Goal: Task Accomplishment & Management: Manage account settings

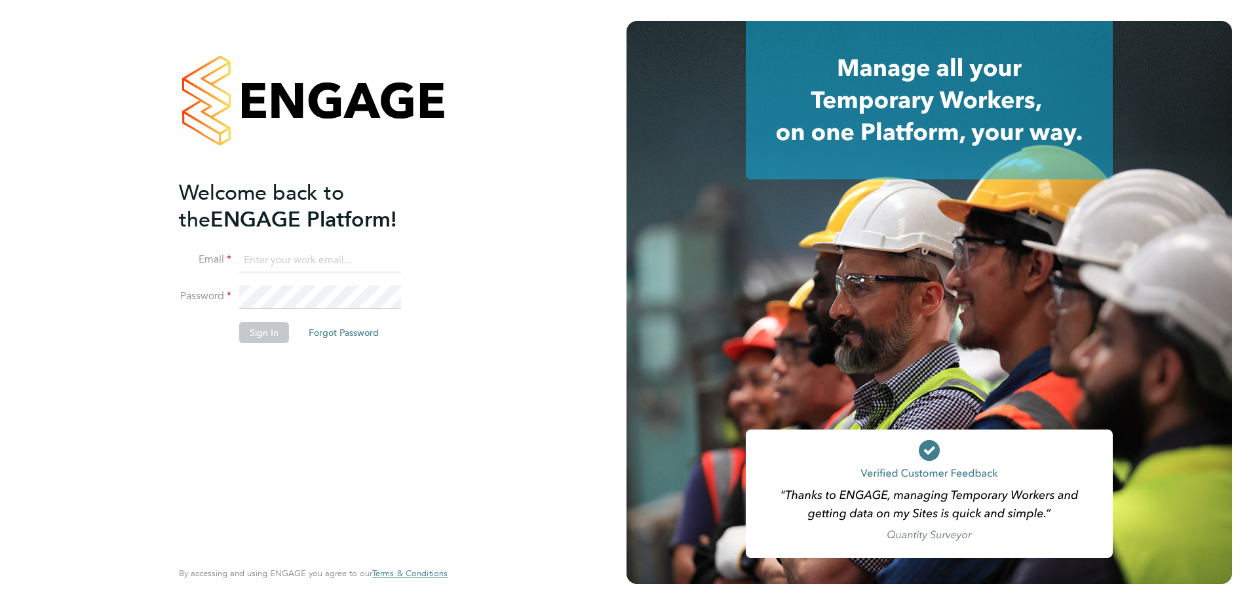
type input "[EMAIL_ADDRESS][DOMAIN_NAME]"
click at [272, 333] on button "Sign In" at bounding box center [264, 332] width 50 height 21
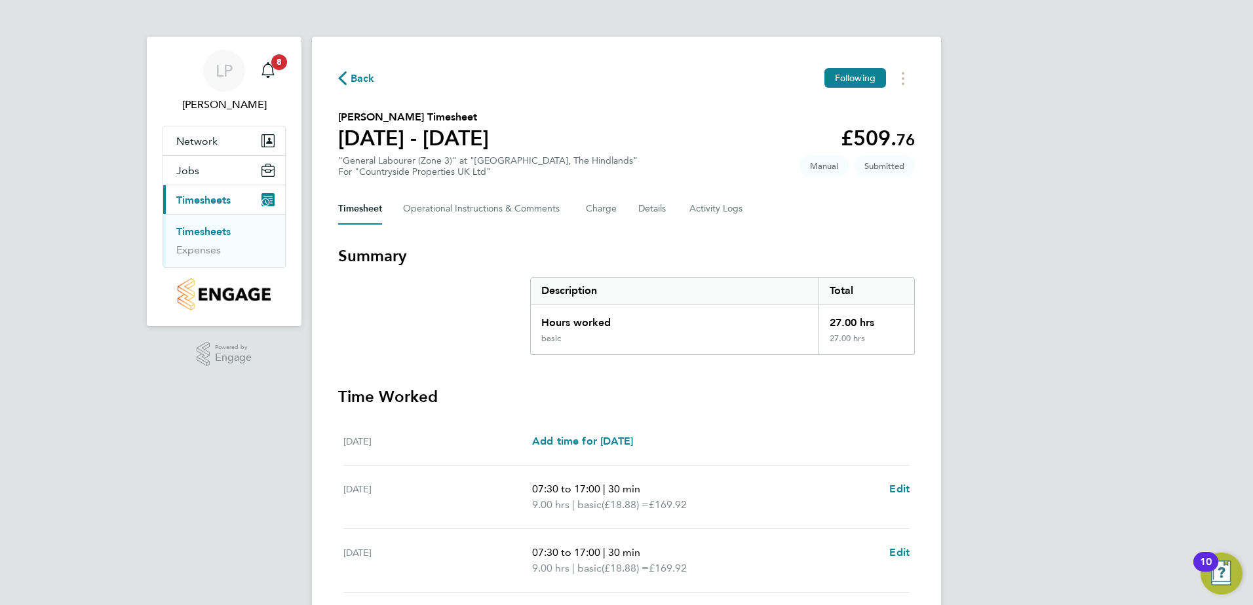
click at [204, 226] on link "Timesheets" at bounding box center [203, 231] width 54 height 12
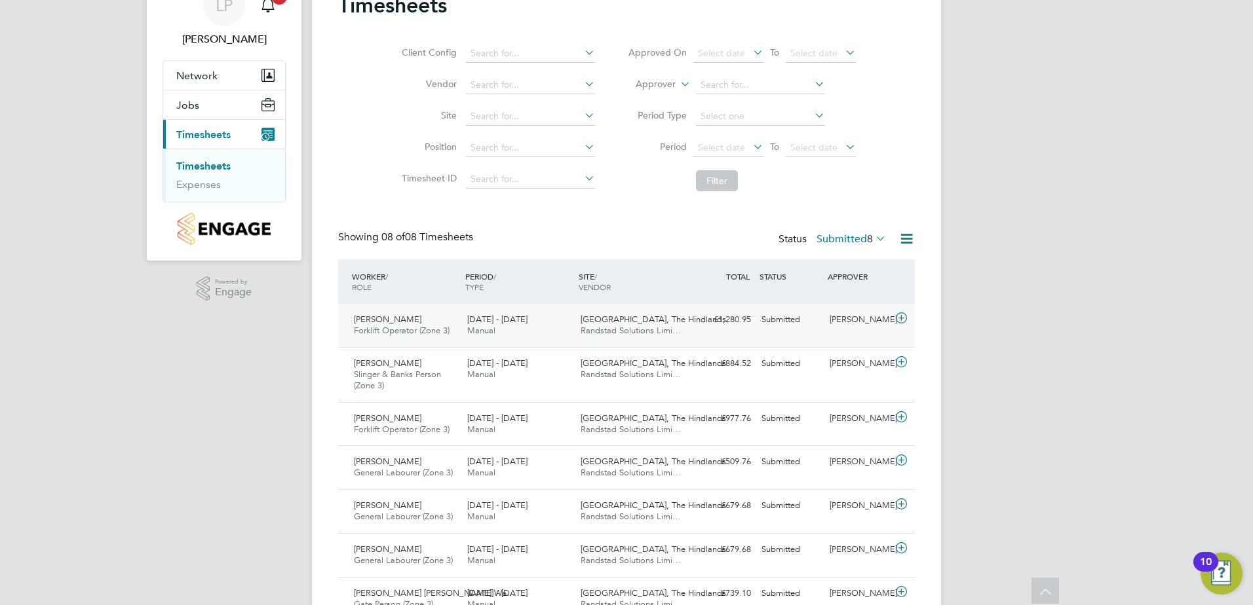
click at [409, 319] on div "Wesley Clark Forklift Operator (Zone 3) 25 - 31 Aug 2025" at bounding box center [405, 325] width 113 height 33
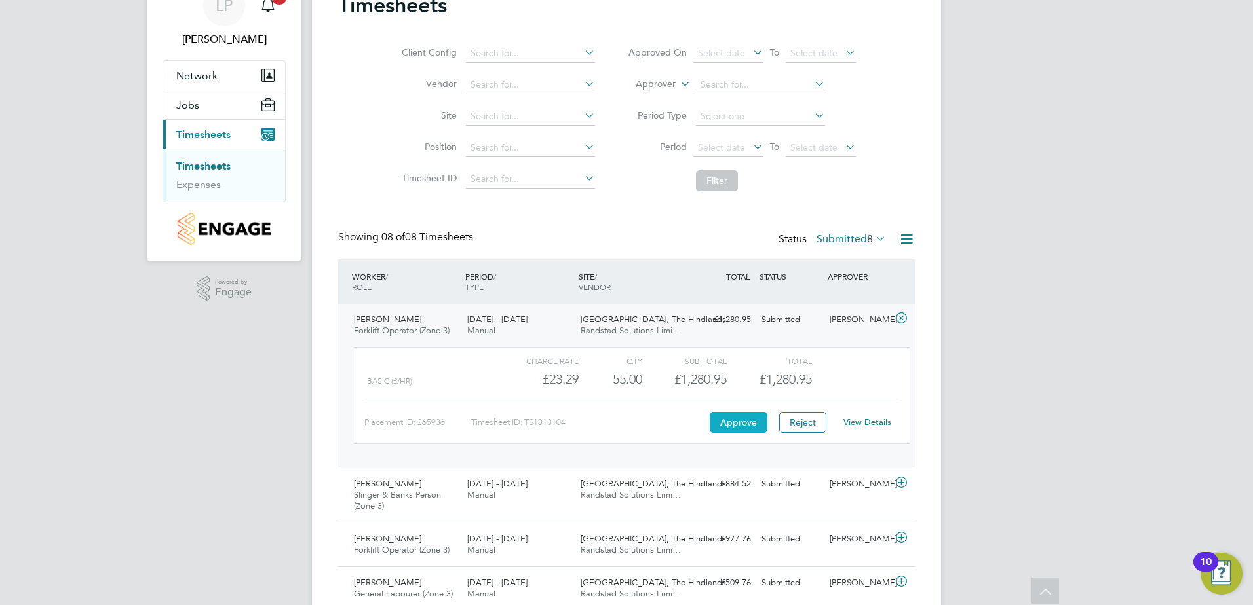
click at [740, 419] on button "Approve" at bounding box center [739, 422] width 58 height 21
click at [869, 419] on link "View Details" at bounding box center [867, 422] width 48 height 11
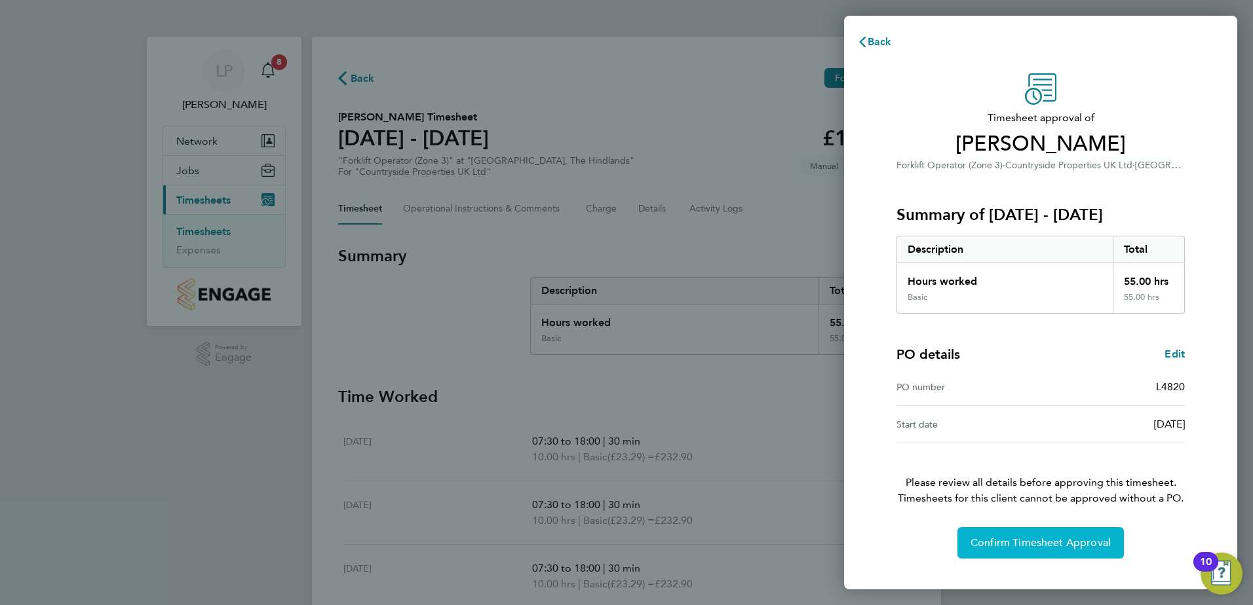
click at [1038, 539] on span "Confirm Timesheet Approval" at bounding box center [1040, 543] width 140 height 13
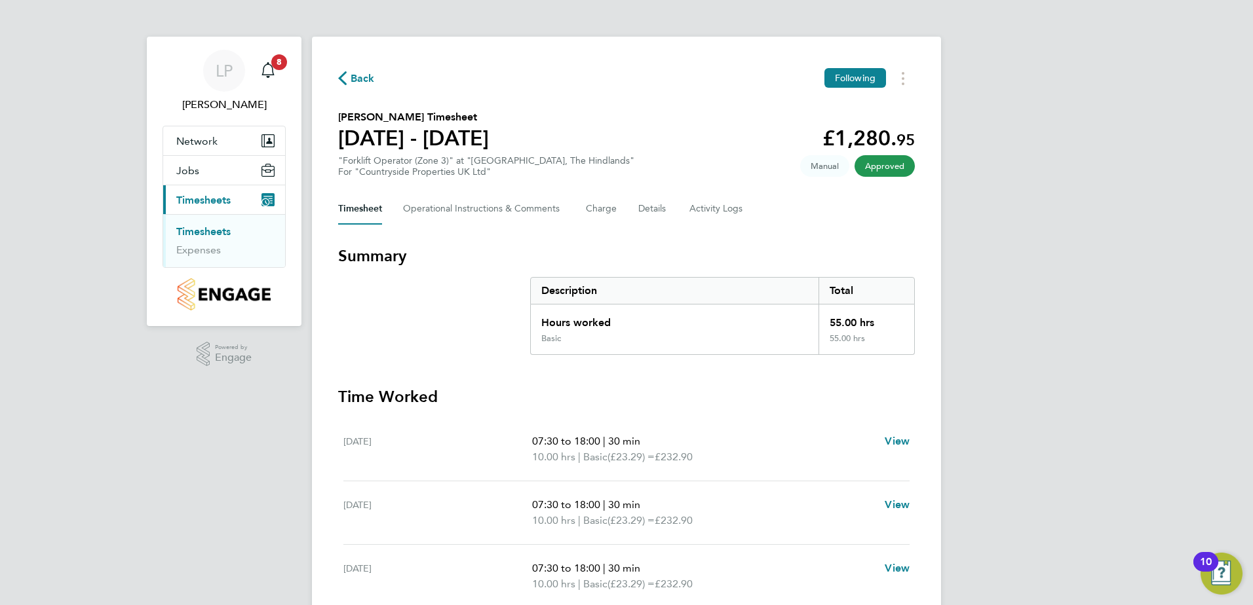
click at [197, 231] on link "Timesheets" at bounding box center [203, 231] width 54 height 12
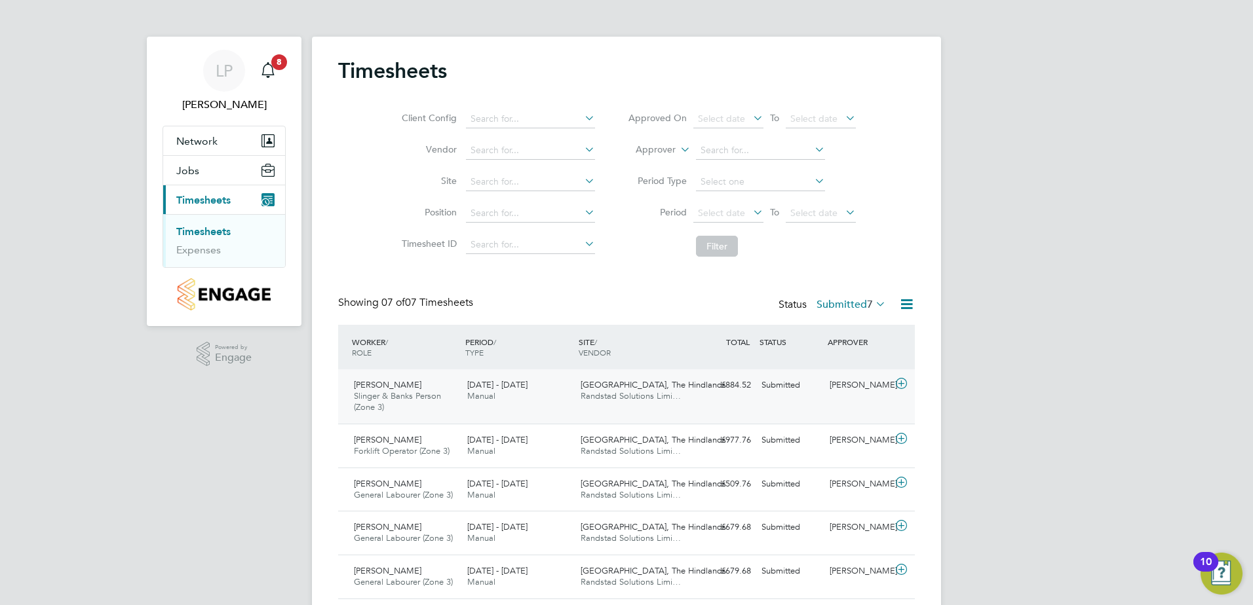
click at [395, 385] on span "Robert Humphries" at bounding box center [387, 384] width 67 height 11
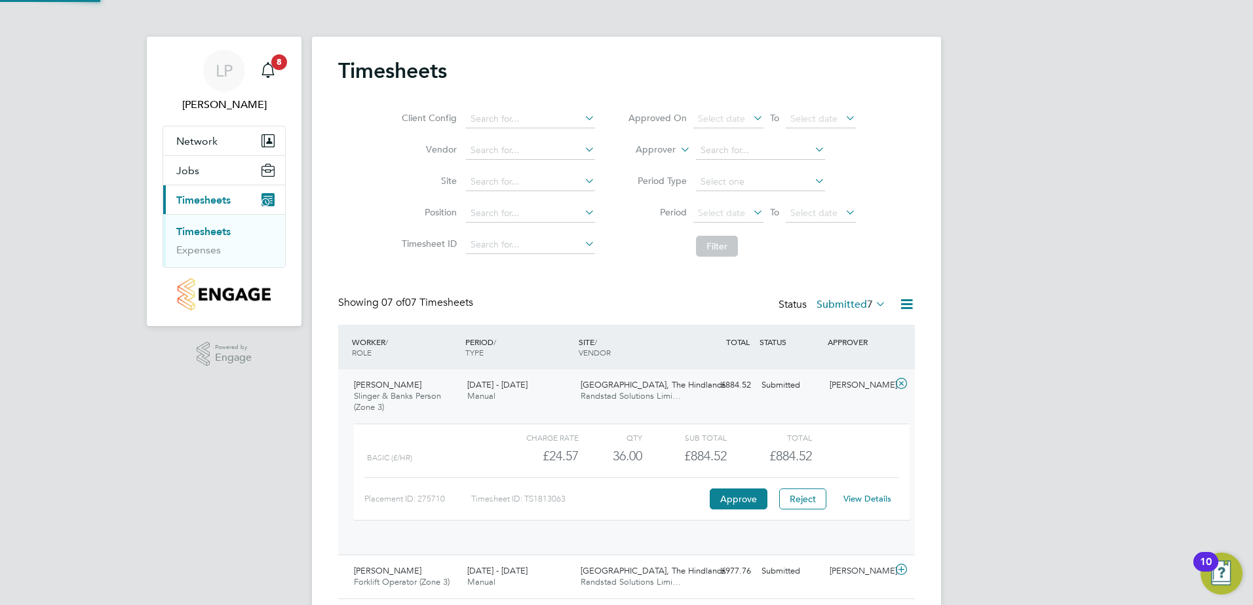
scroll to position [7, 7]
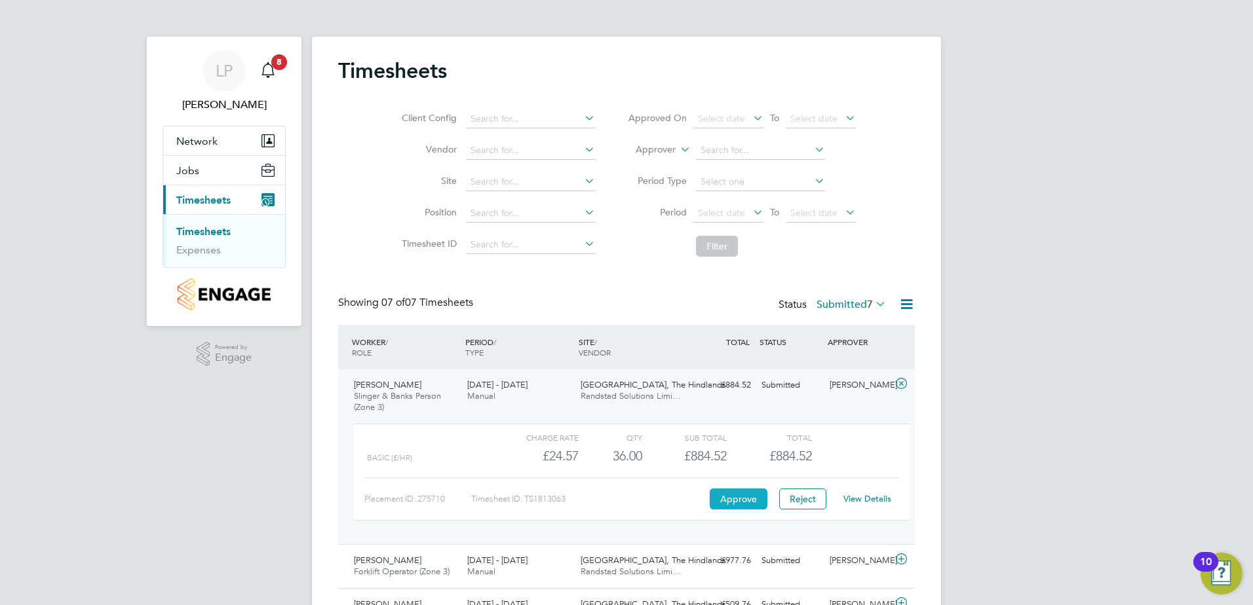
click at [739, 496] on button "Approve" at bounding box center [739, 499] width 58 height 21
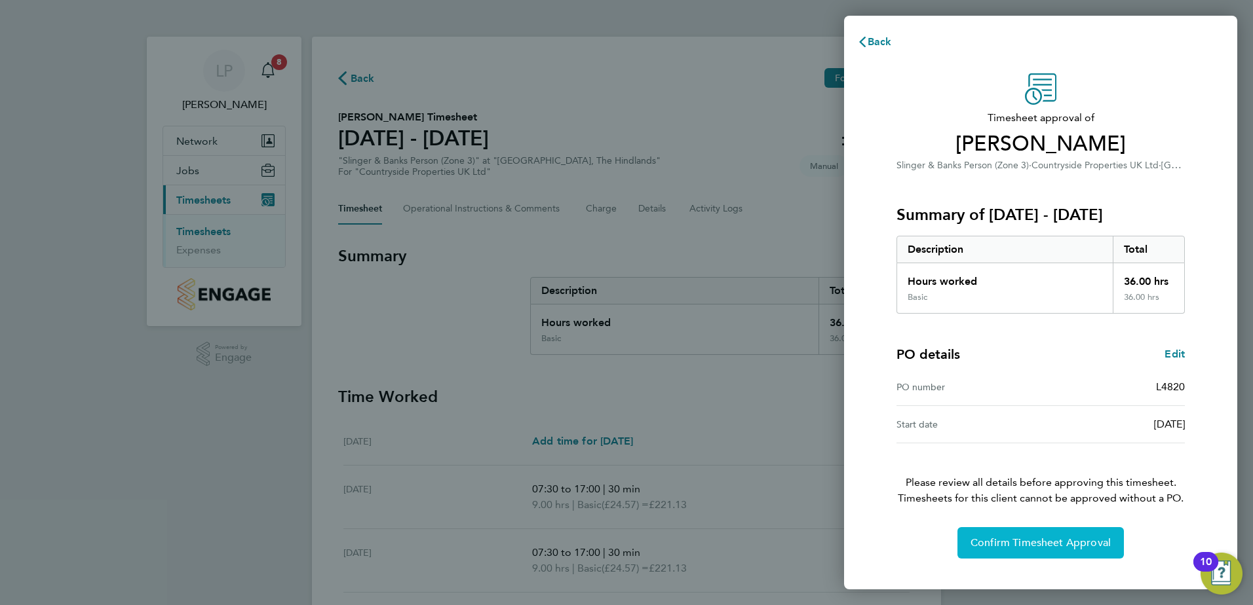
click at [1029, 539] on span "Confirm Timesheet Approval" at bounding box center [1040, 543] width 140 height 13
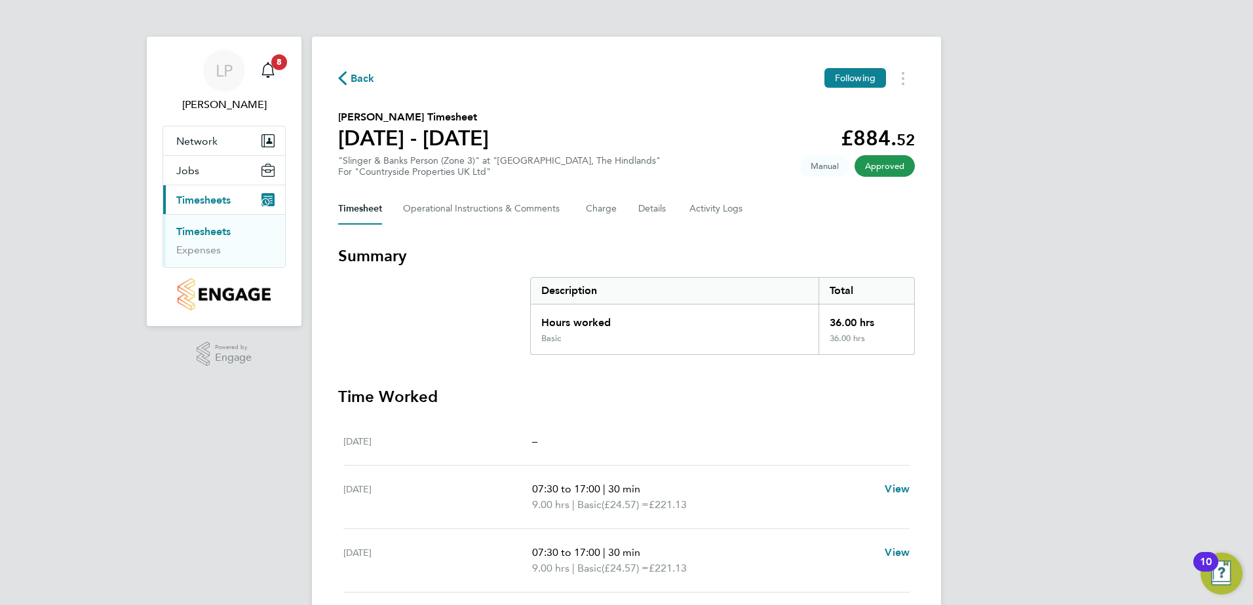
click at [206, 231] on link "Timesheets" at bounding box center [203, 231] width 54 height 12
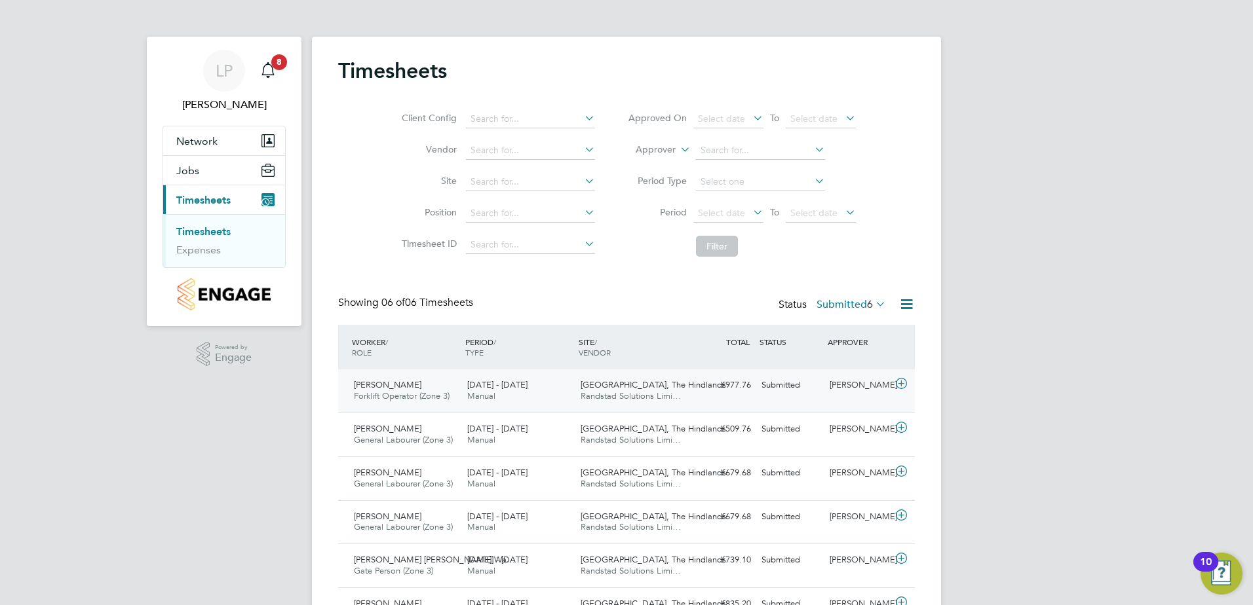
click at [390, 386] on span "[PERSON_NAME]" at bounding box center [387, 384] width 67 height 11
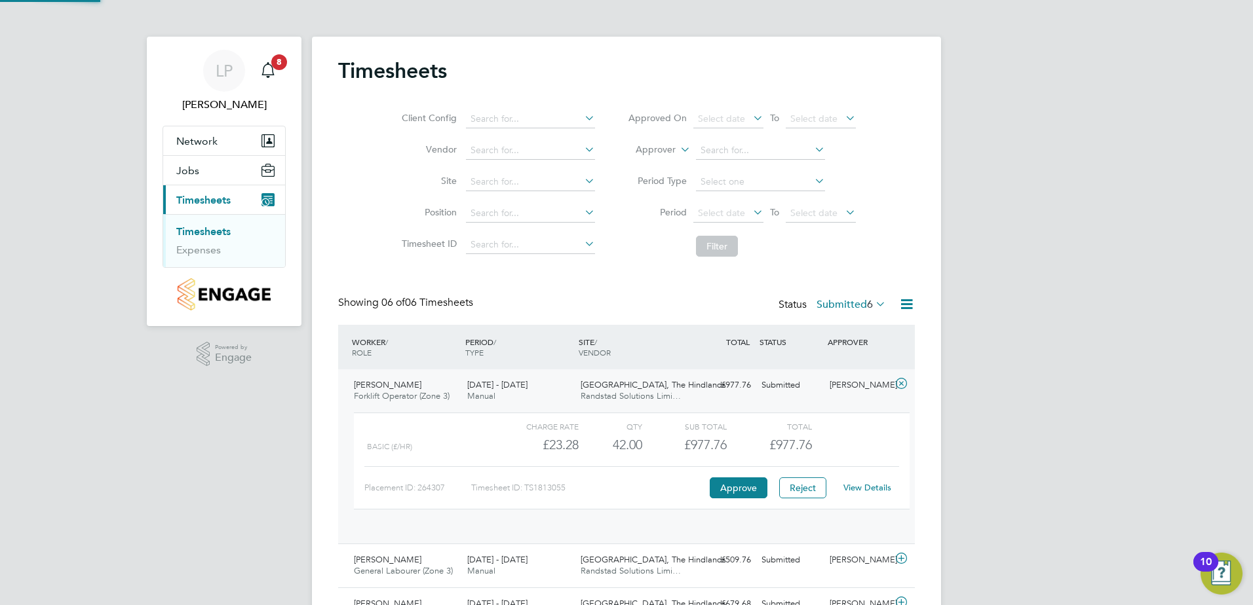
scroll to position [22, 128]
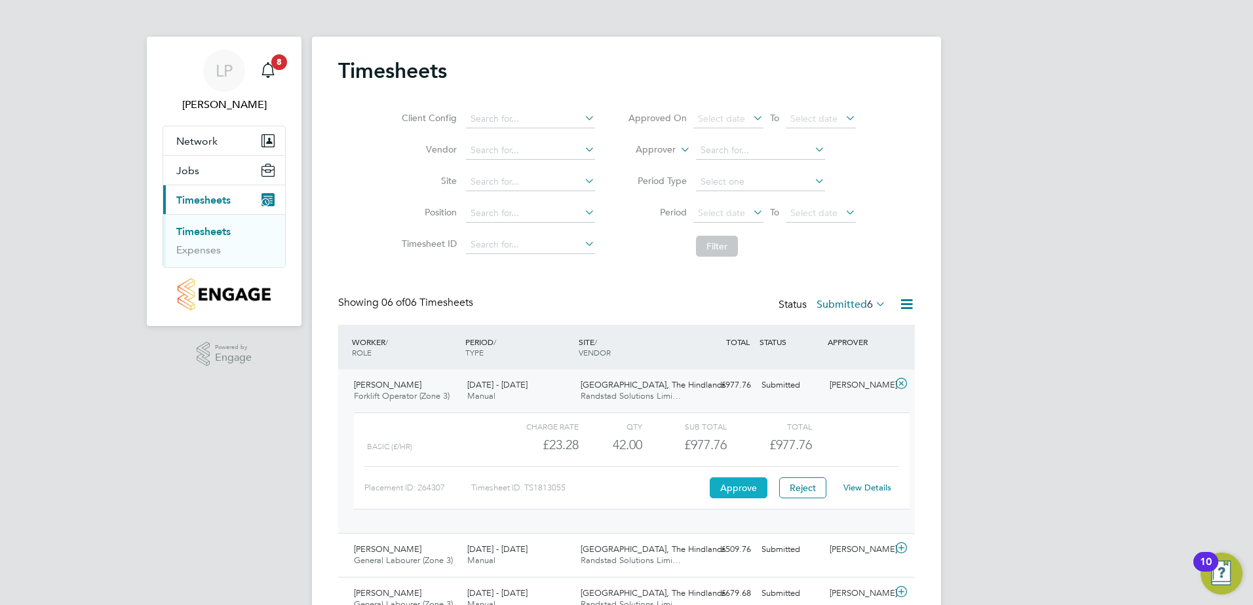
click at [740, 483] on button "Approve" at bounding box center [739, 488] width 58 height 21
click at [871, 485] on link "View Details" at bounding box center [867, 487] width 48 height 11
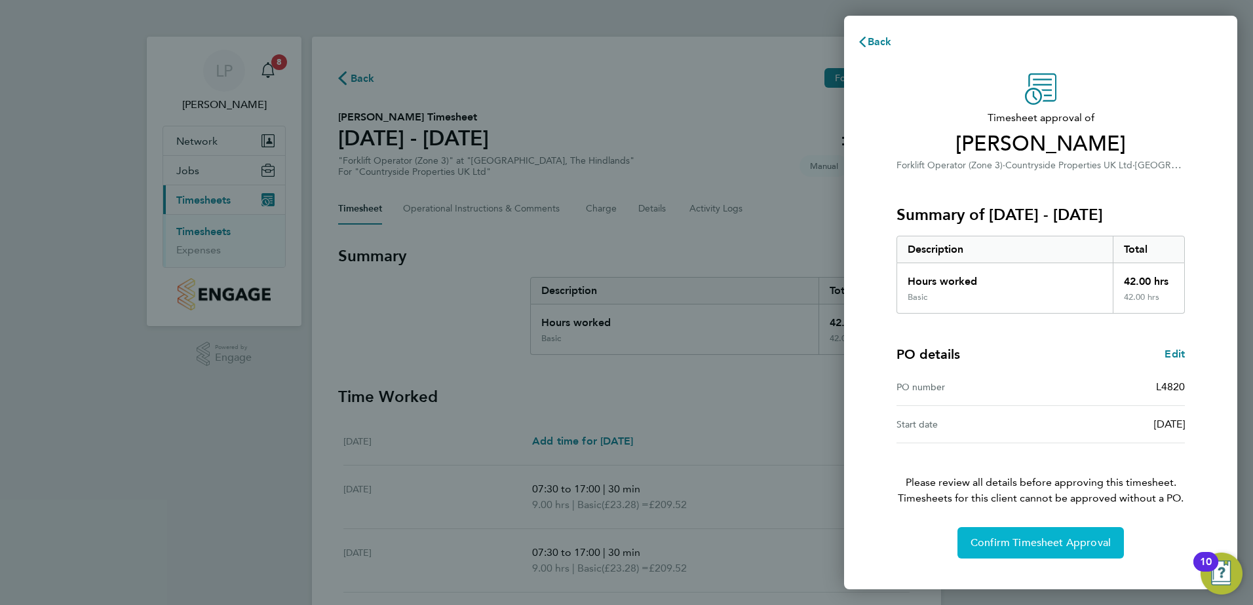
click at [1043, 539] on span "Confirm Timesheet Approval" at bounding box center [1040, 543] width 140 height 13
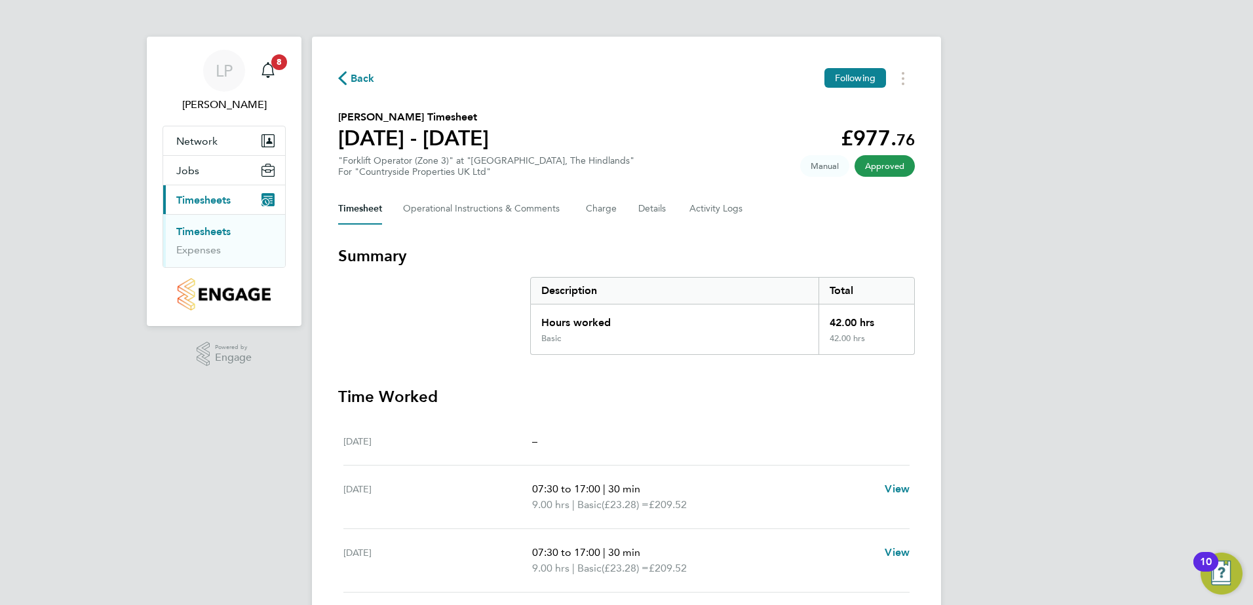
click at [206, 231] on link "Timesheets" at bounding box center [203, 231] width 54 height 12
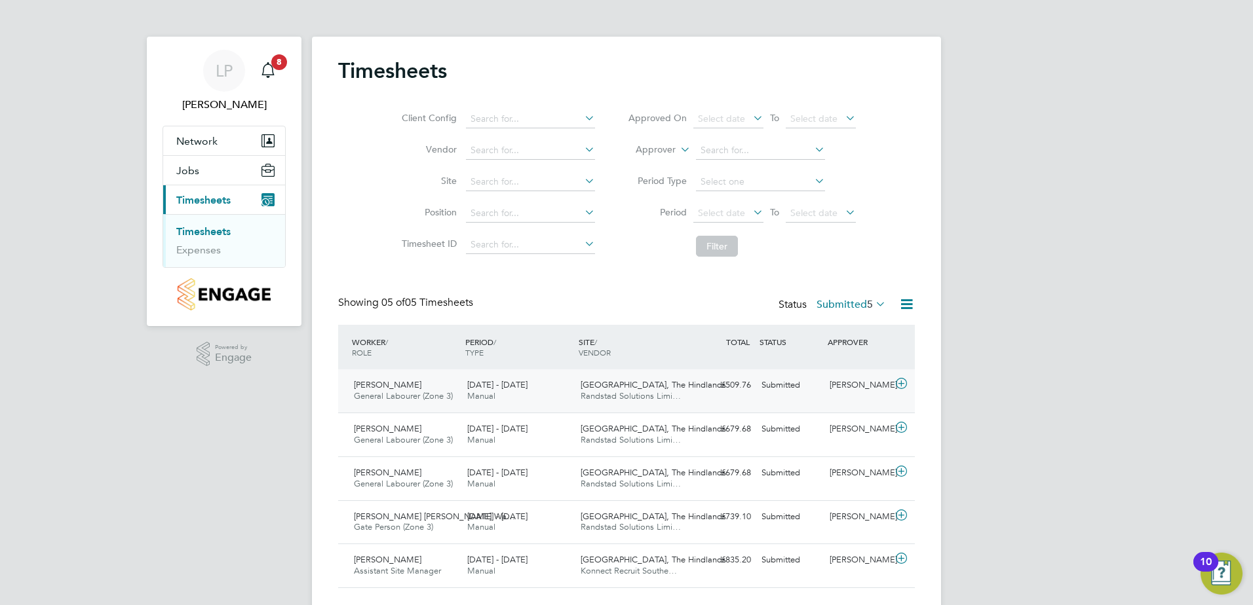
click at [400, 383] on span "[PERSON_NAME]" at bounding box center [387, 384] width 67 height 11
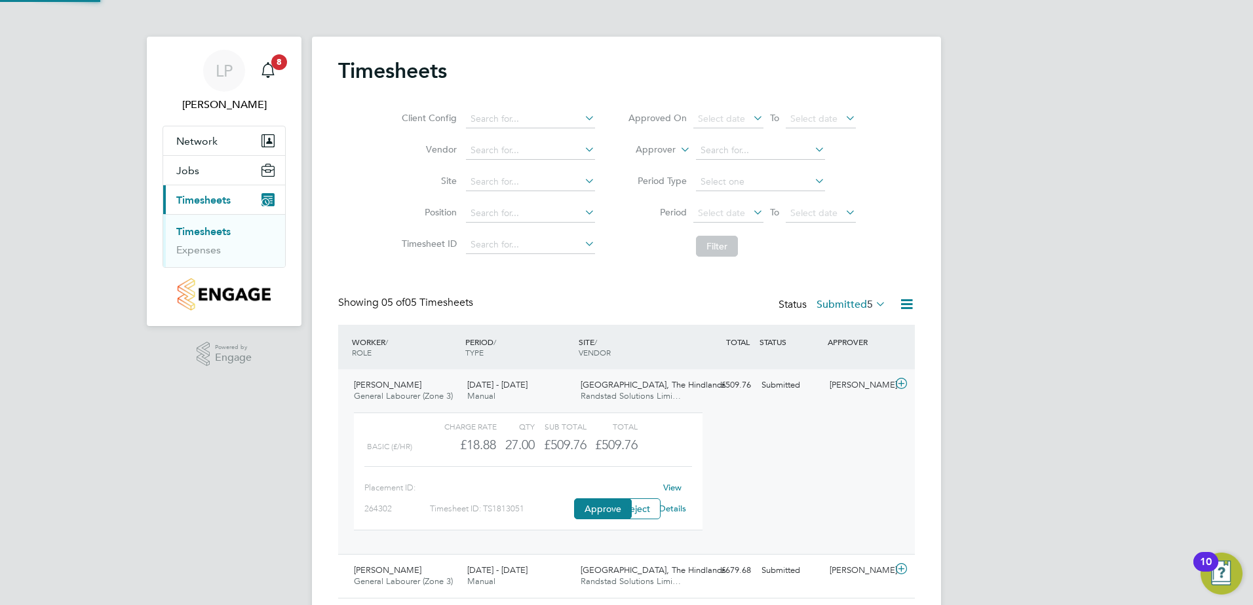
scroll to position [22, 128]
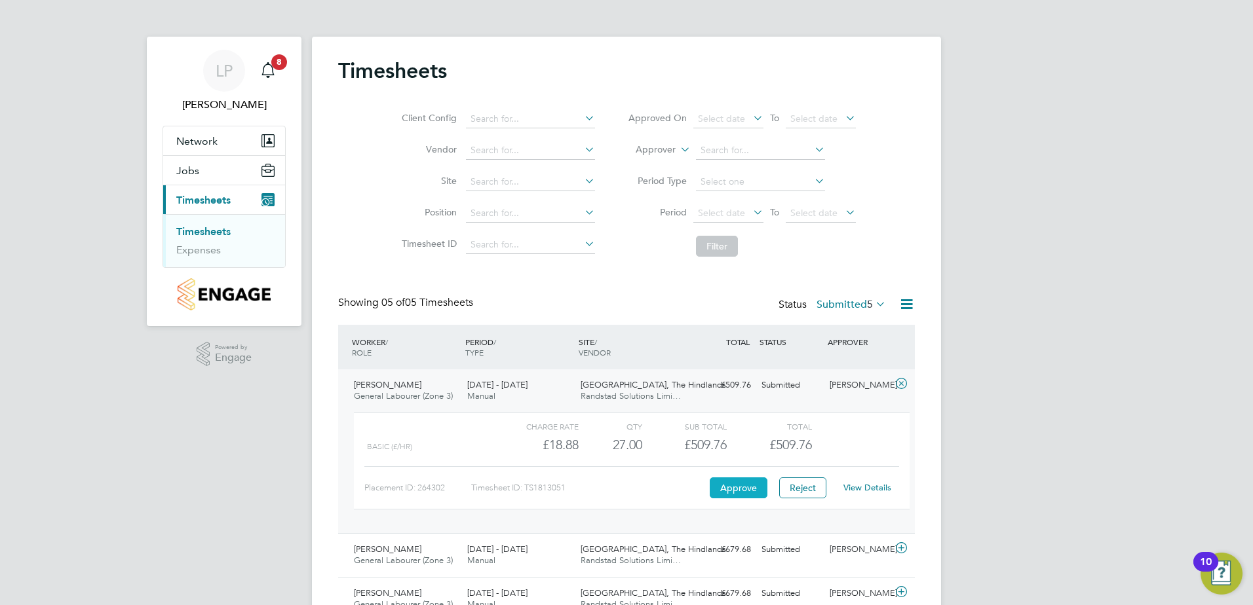
click at [734, 484] on button "Approve" at bounding box center [739, 488] width 58 height 21
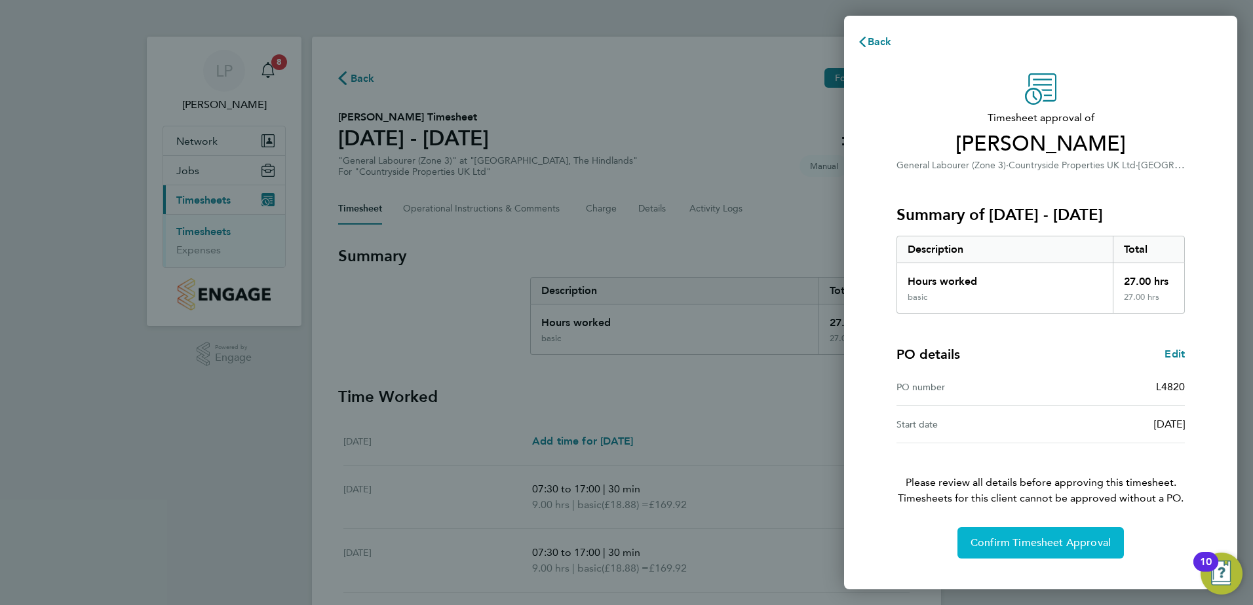
click at [1039, 537] on span "Confirm Timesheet Approval" at bounding box center [1040, 543] width 140 height 13
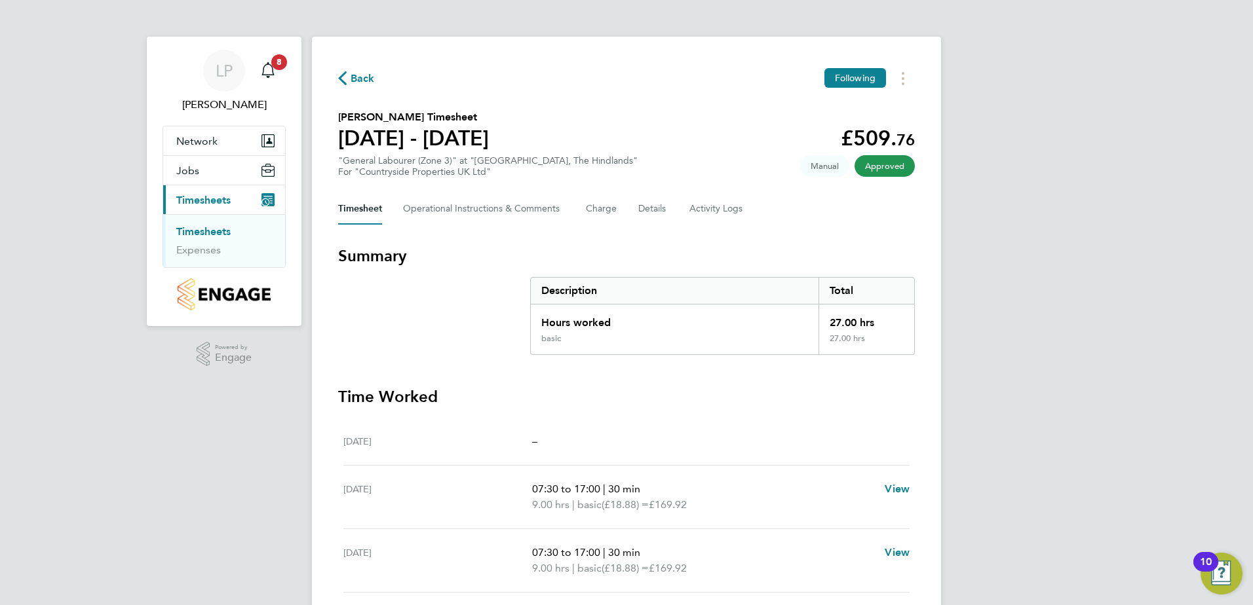
click at [204, 229] on link "Timesheets" at bounding box center [203, 231] width 54 height 12
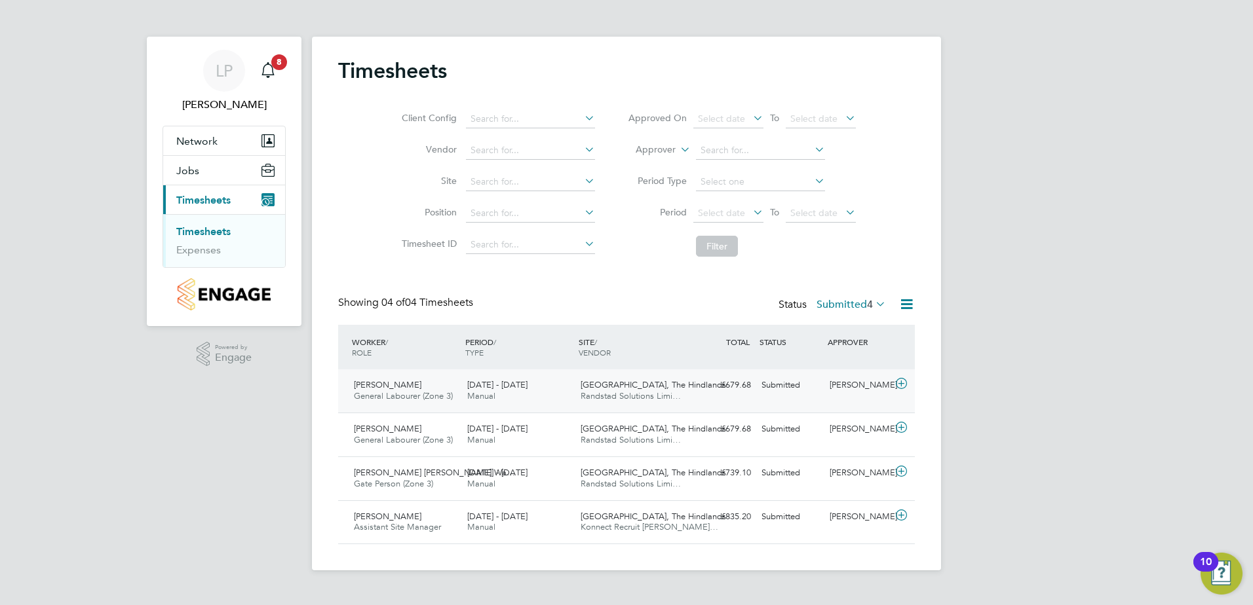
click at [380, 386] on span "Lee Ashton" at bounding box center [387, 384] width 67 height 11
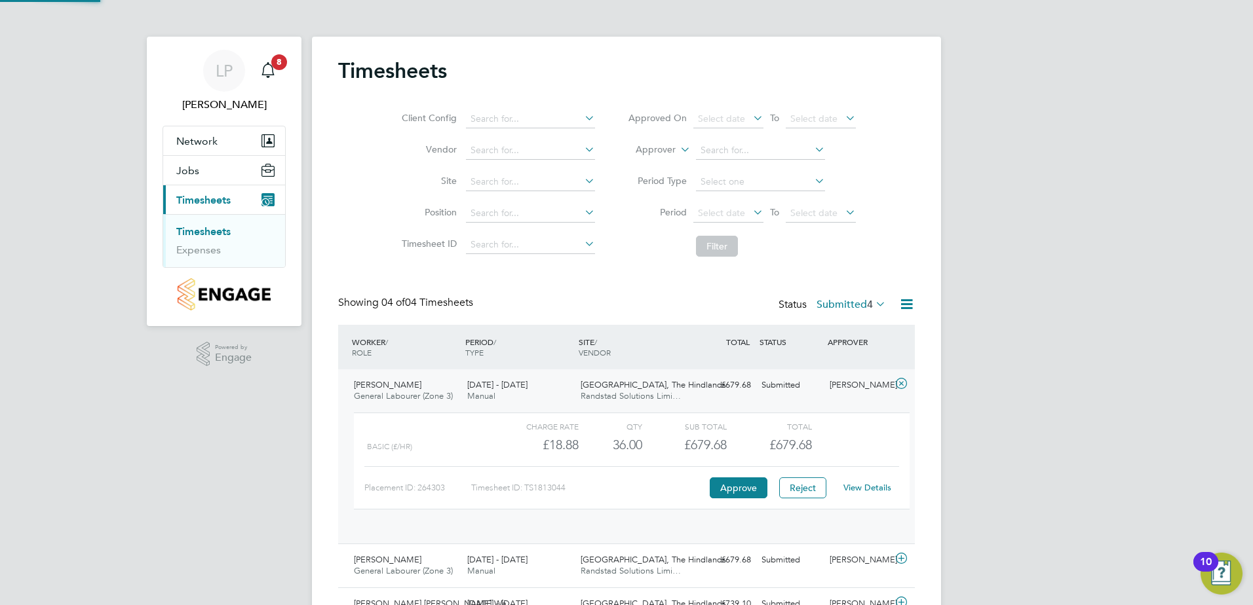
scroll to position [22, 128]
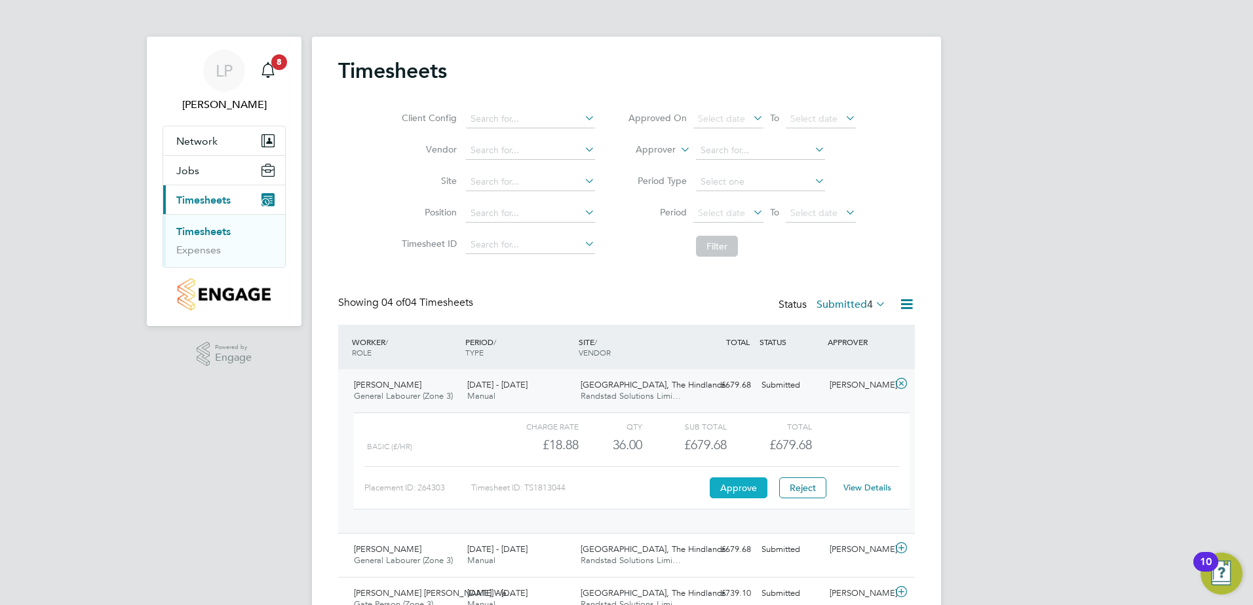
click at [737, 487] on button "Approve" at bounding box center [739, 488] width 58 height 21
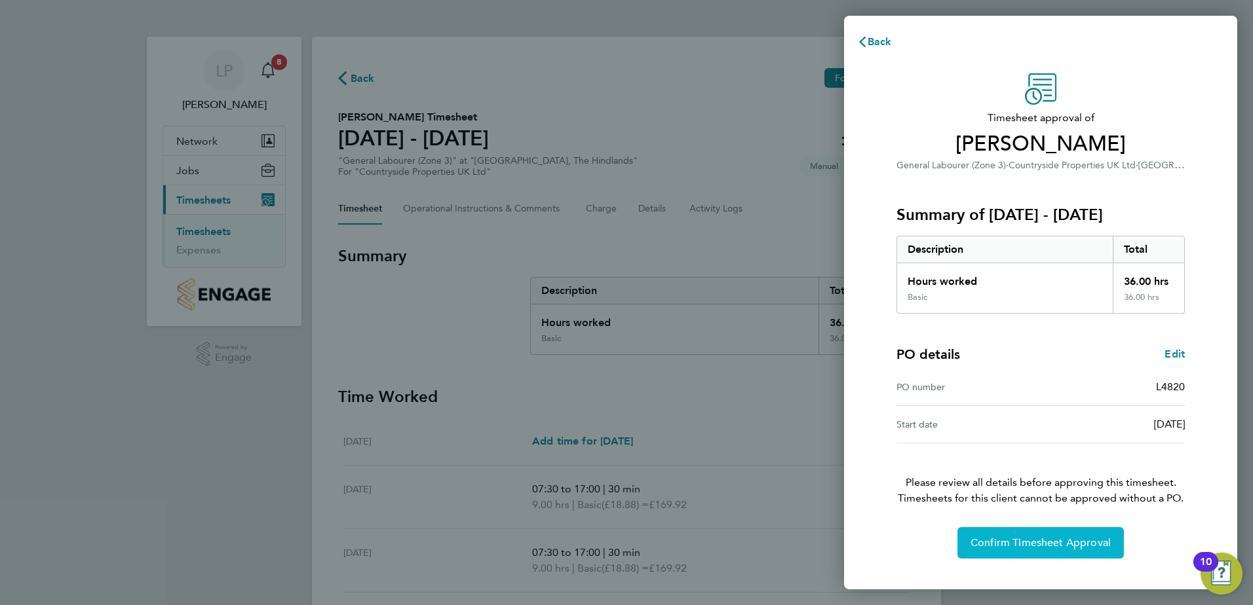
click at [1050, 541] on span "Confirm Timesheet Approval" at bounding box center [1040, 543] width 140 height 13
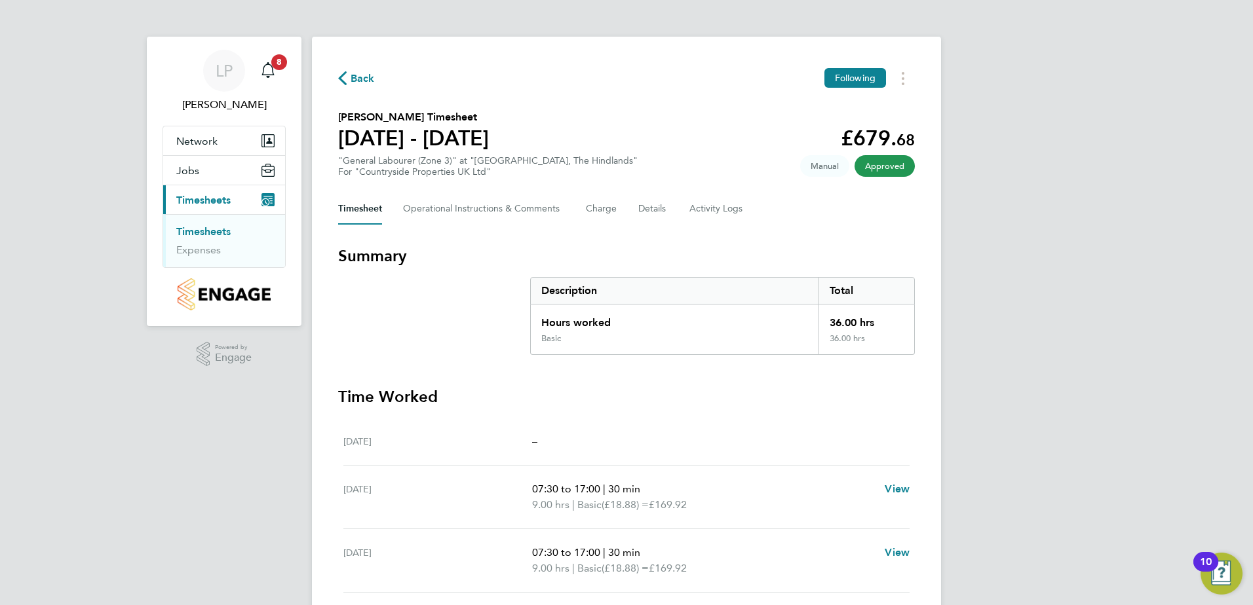
click at [206, 229] on link "Timesheets" at bounding box center [203, 231] width 54 height 12
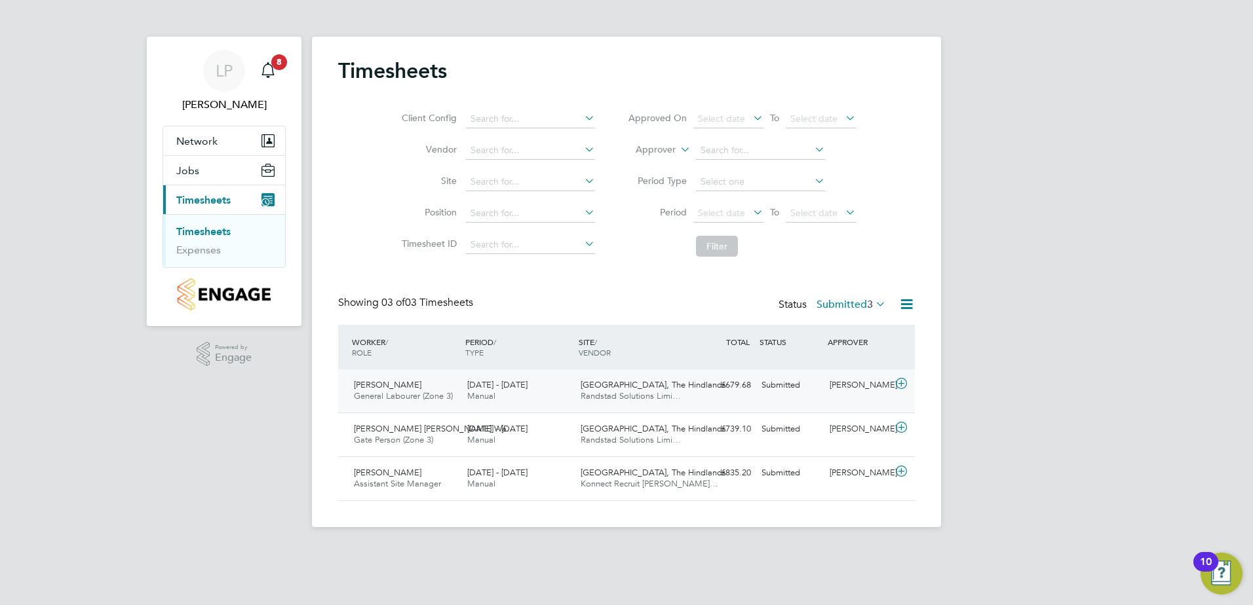
click at [380, 382] on span "James Shaw" at bounding box center [387, 384] width 67 height 11
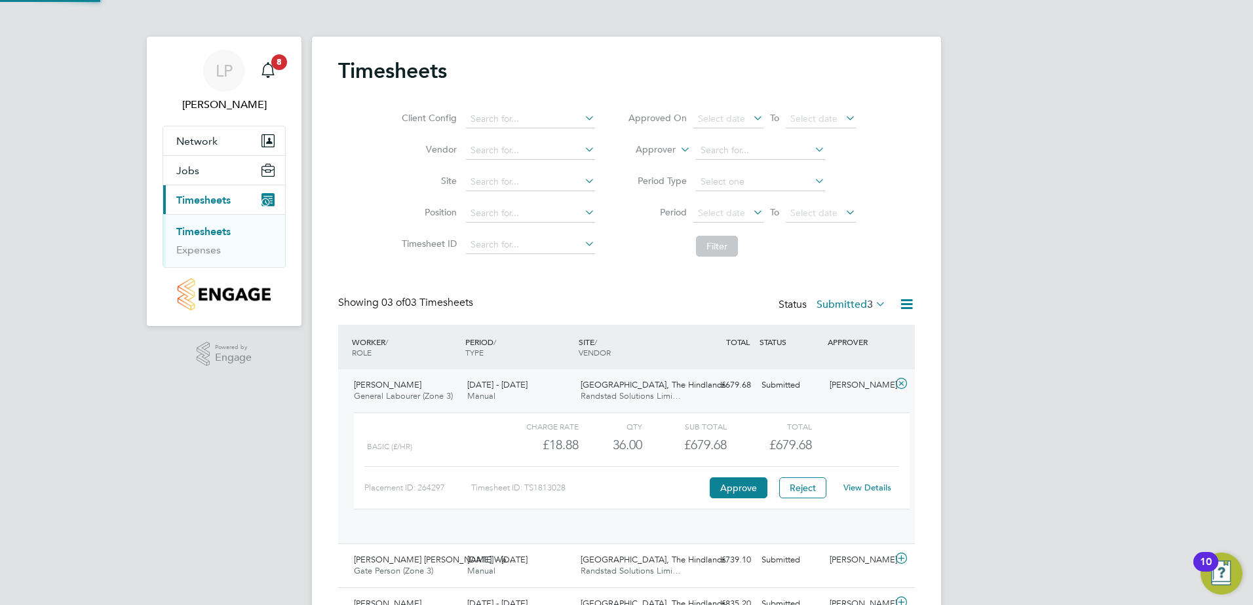
scroll to position [22, 128]
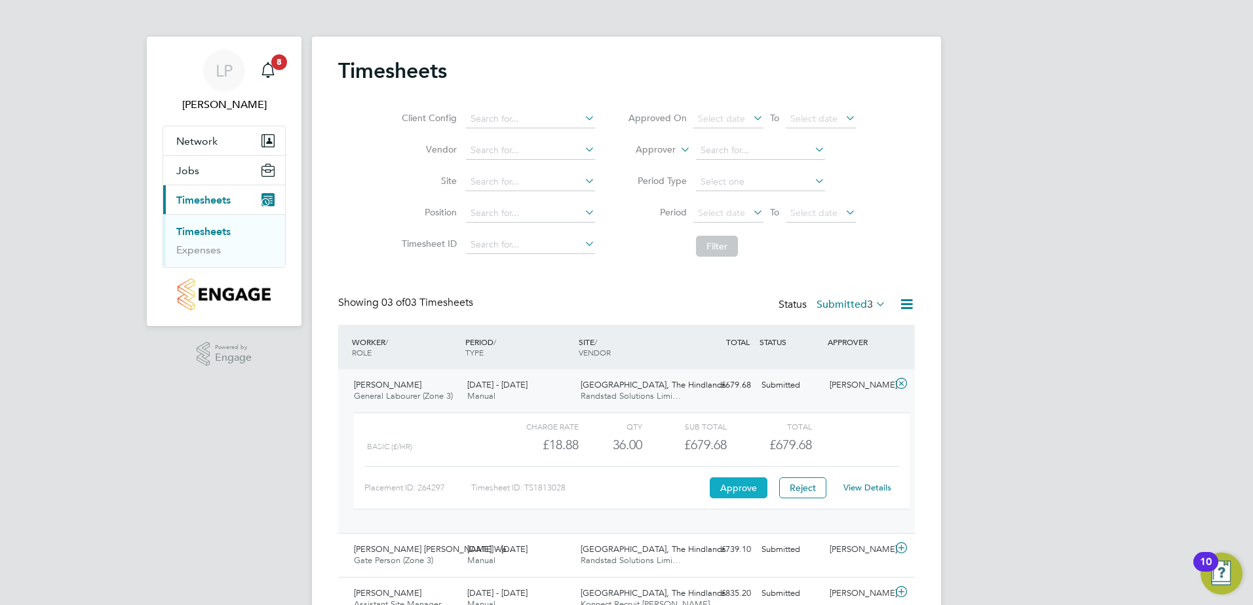
click at [740, 484] on button "Approve" at bounding box center [739, 488] width 58 height 21
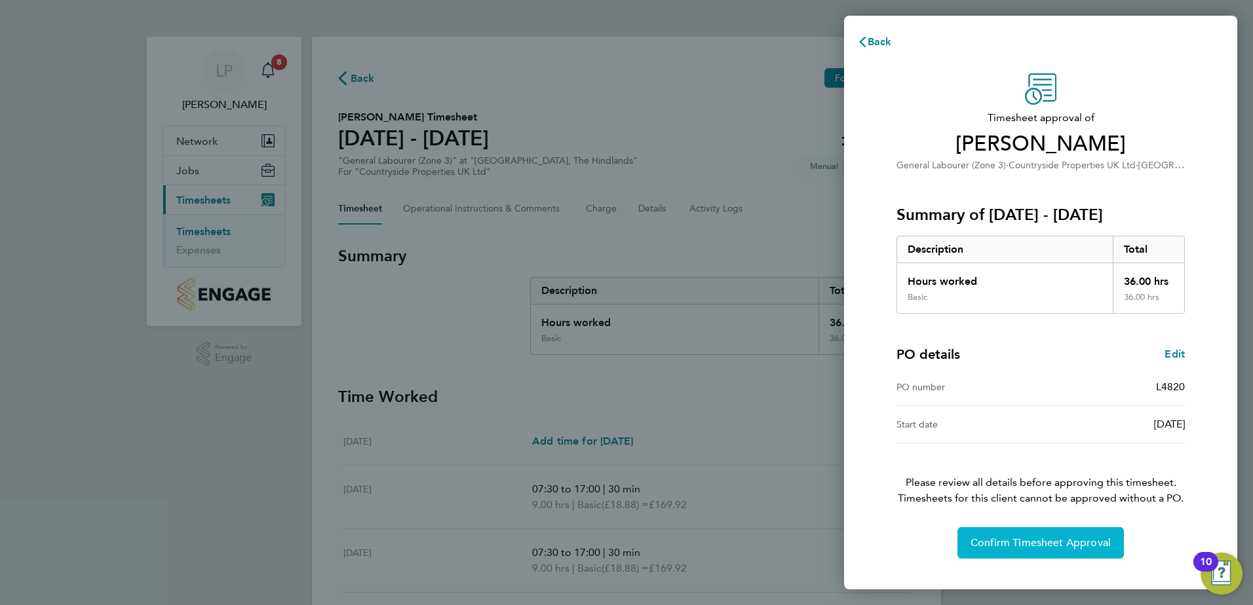
click at [1035, 543] on span "Confirm Timesheet Approval" at bounding box center [1040, 543] width 140 height 13
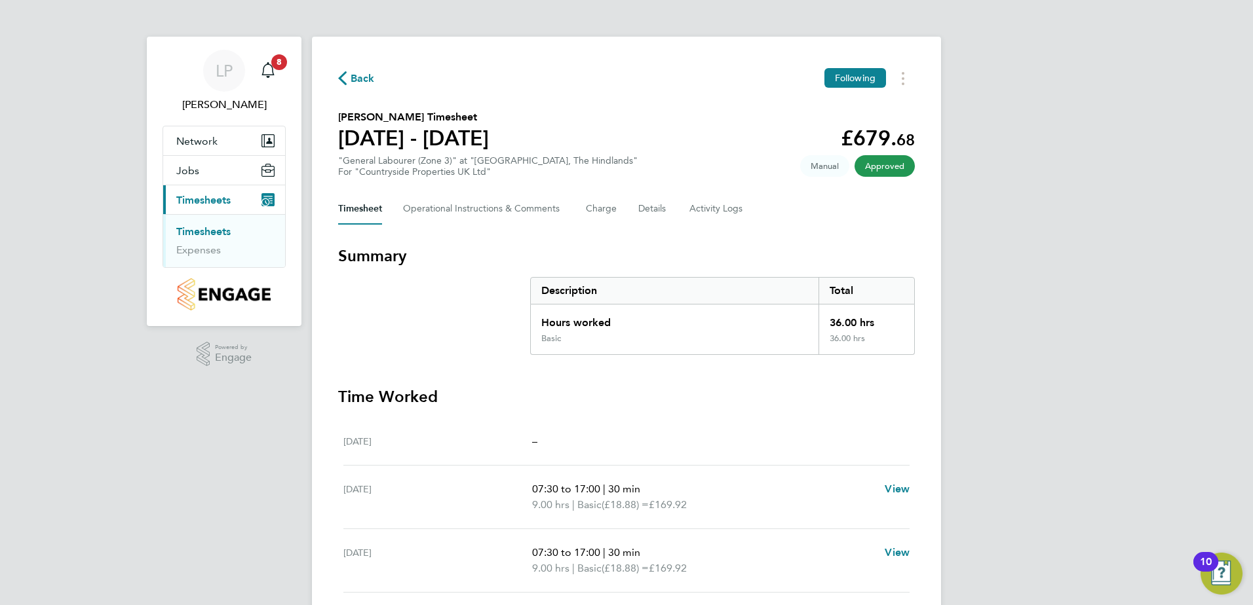
click at [200, 232] on link "Timesheets" at bounding box center [203, 231] width 54 height 12
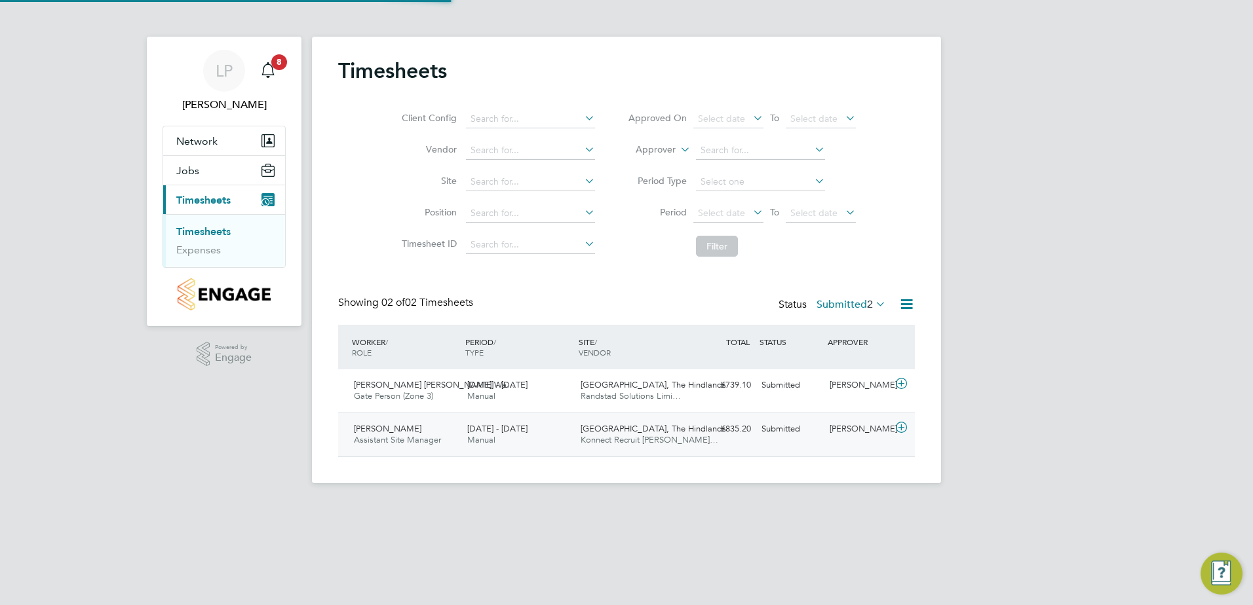
scroll to position [33, 114]
click at [389, 387] on span "Kevin Clive Anthony Wa…" at bounding box center [434, 384] width 161 height 11
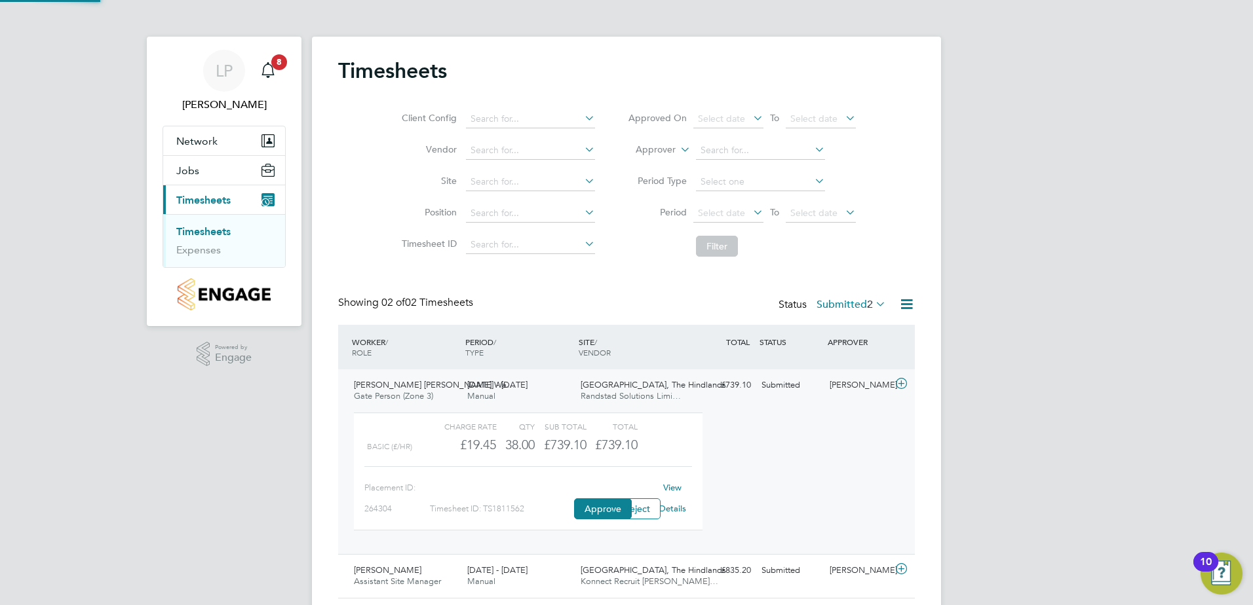
scroll to position [22, 128]
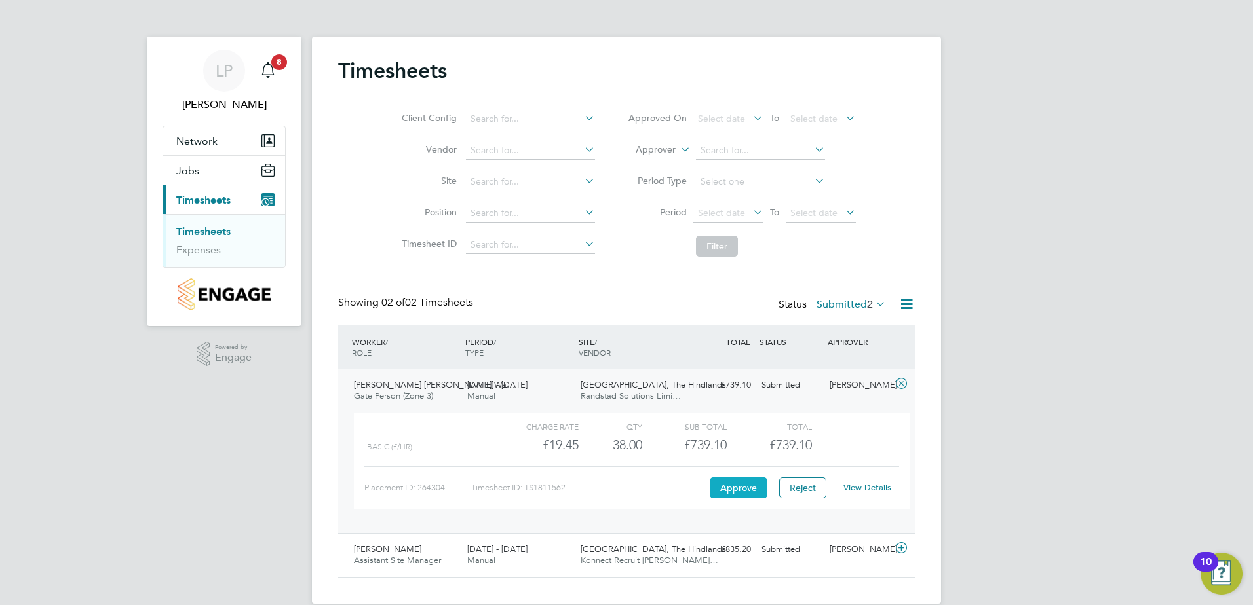
click at [743, 486] on button "Approve" at bounding box center [739, 488] width 58 height 21
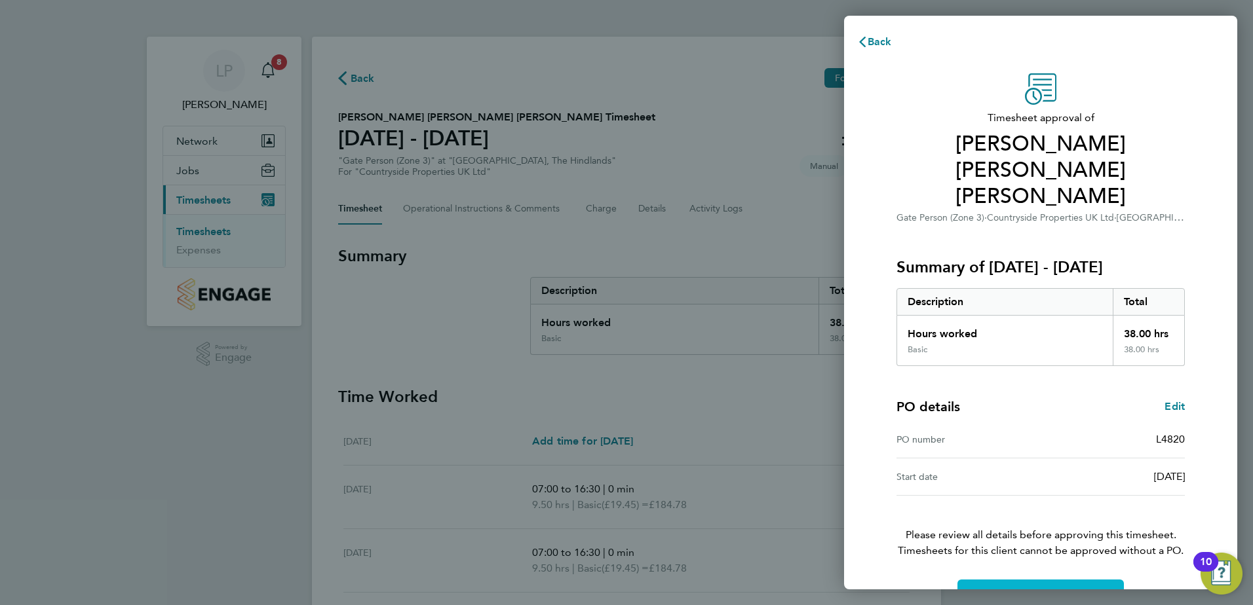
click at [1042, 589] on span "Confirm Timesheet Approval" at bounding box center [1040, 595] width 140 height 13
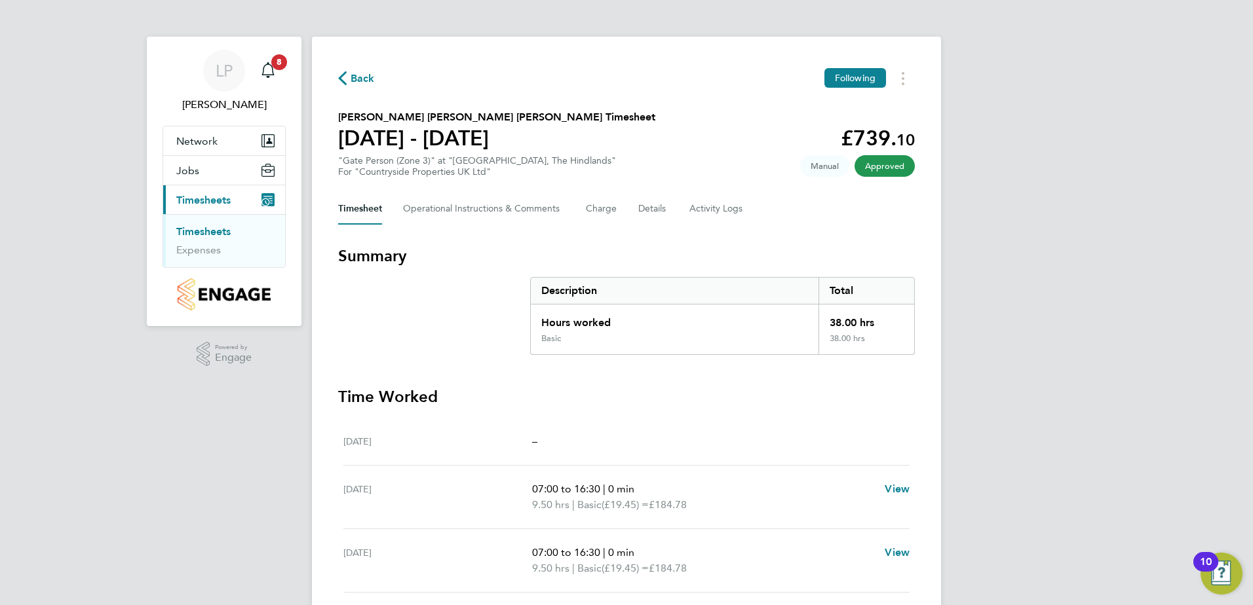
click at [199, 229] on link "Timesheets" at bounding box center [203, 231] width 54 height 12
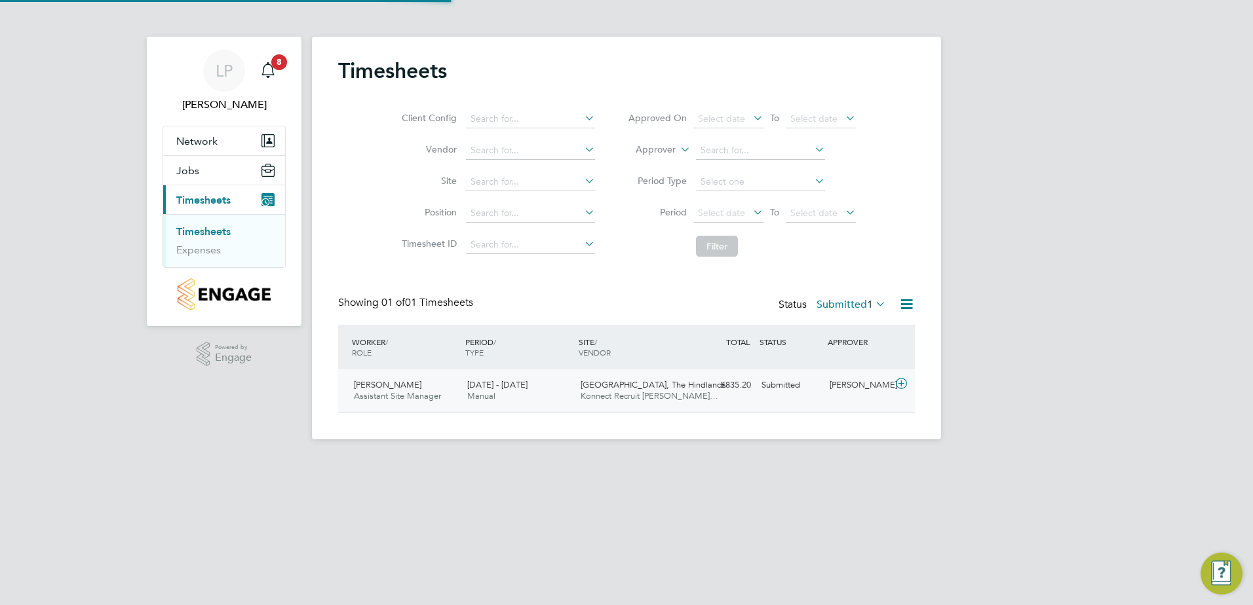
scroll to position [33, 114]
click at [385, 386] on span "[PERSON_NAME]" at bounding box center [387, 384] width 67 height 11
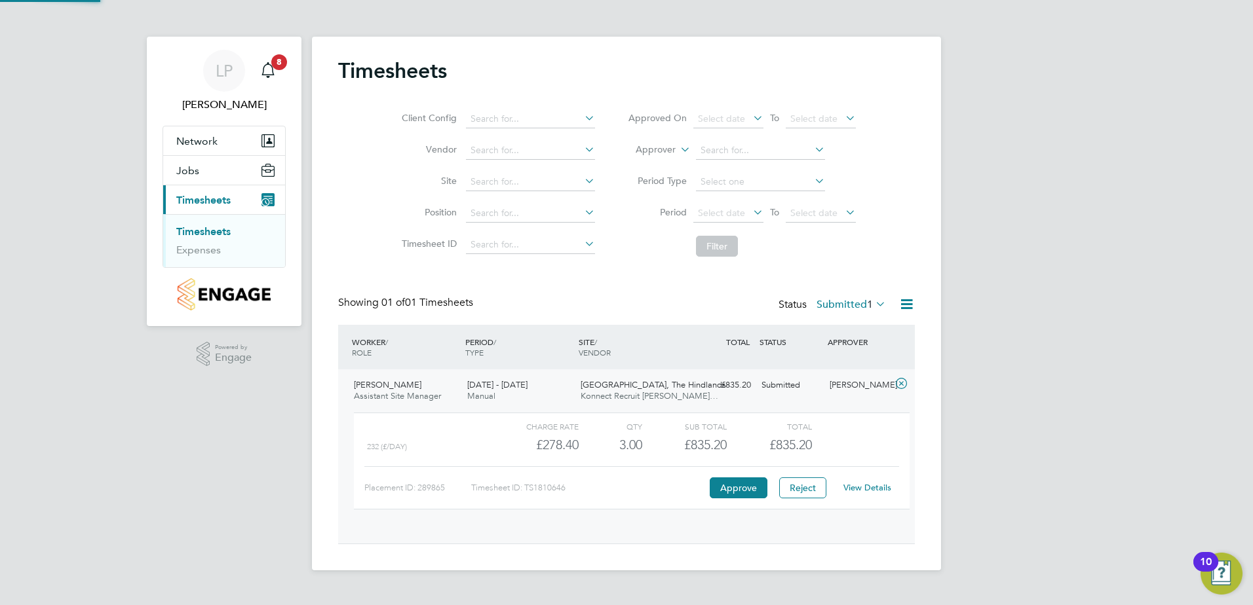
scroll to position [22, 128]
click at [738, 487] on button "Approve" at bounding box center [739, 488] width 58 height 21
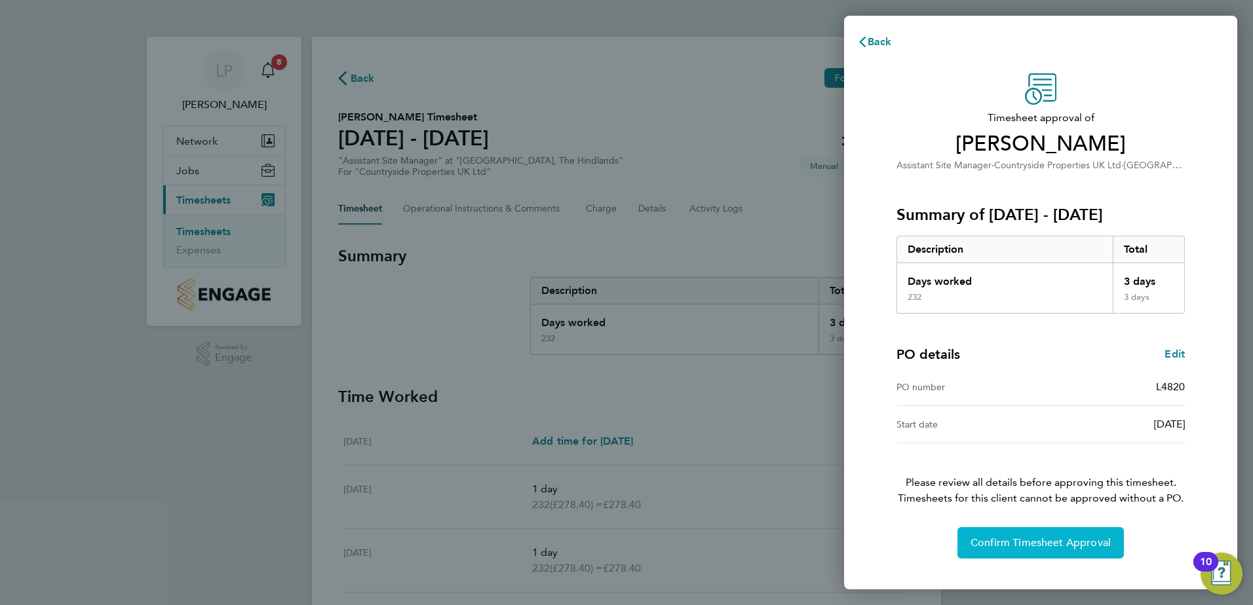
click at [1042, 538] on span "Confirm Timesheet Approval" at bounding box center [1040, 543] width 140 height 13
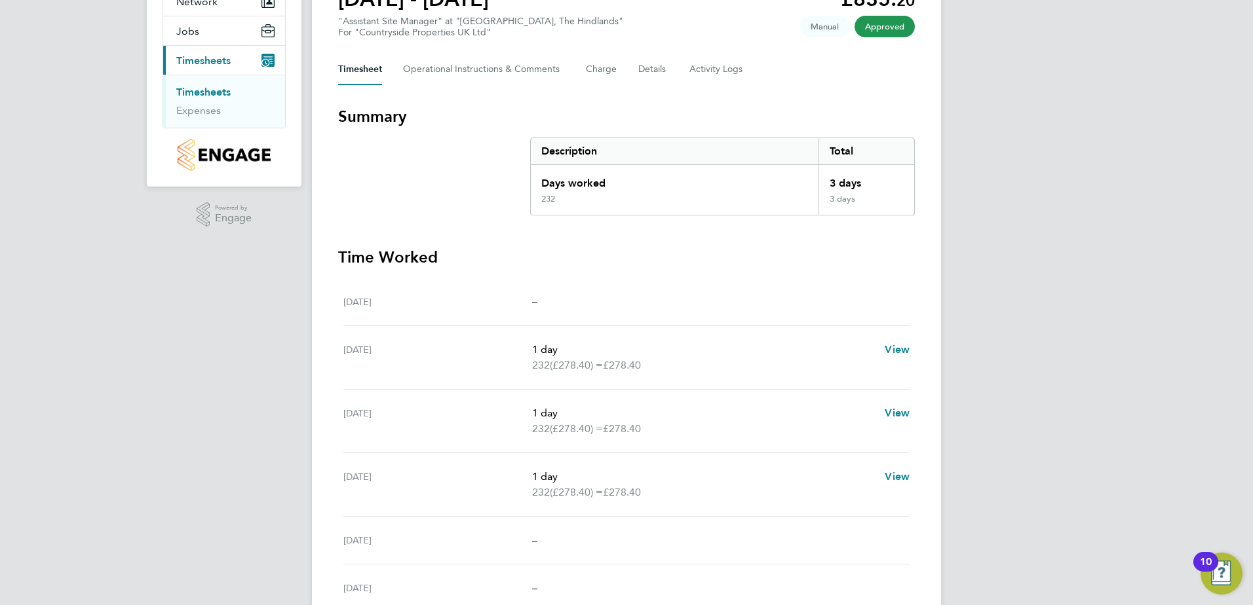
scroll to position [116, 0]
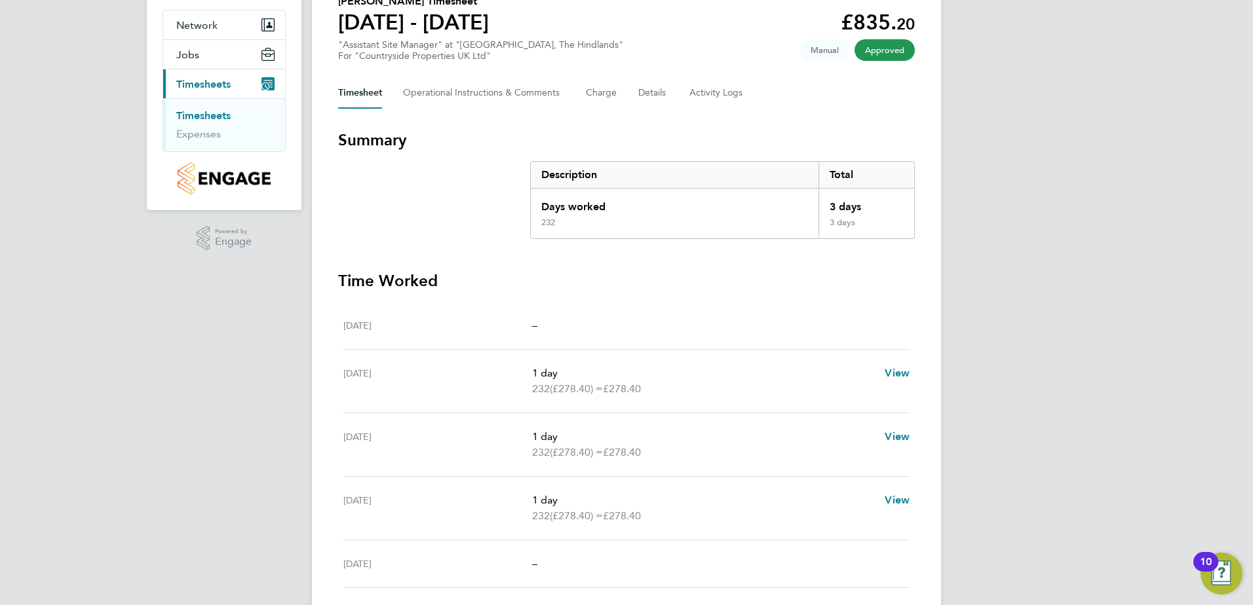
click at [1037, 246] on div "LP Lea Packer Notifications 8 Applications: Network Team Members Sites Jobs Vac…" at bounding box center [626, 310] width 1253 height 852
